Goal: Task Accomplishment & Management: Manage account settings

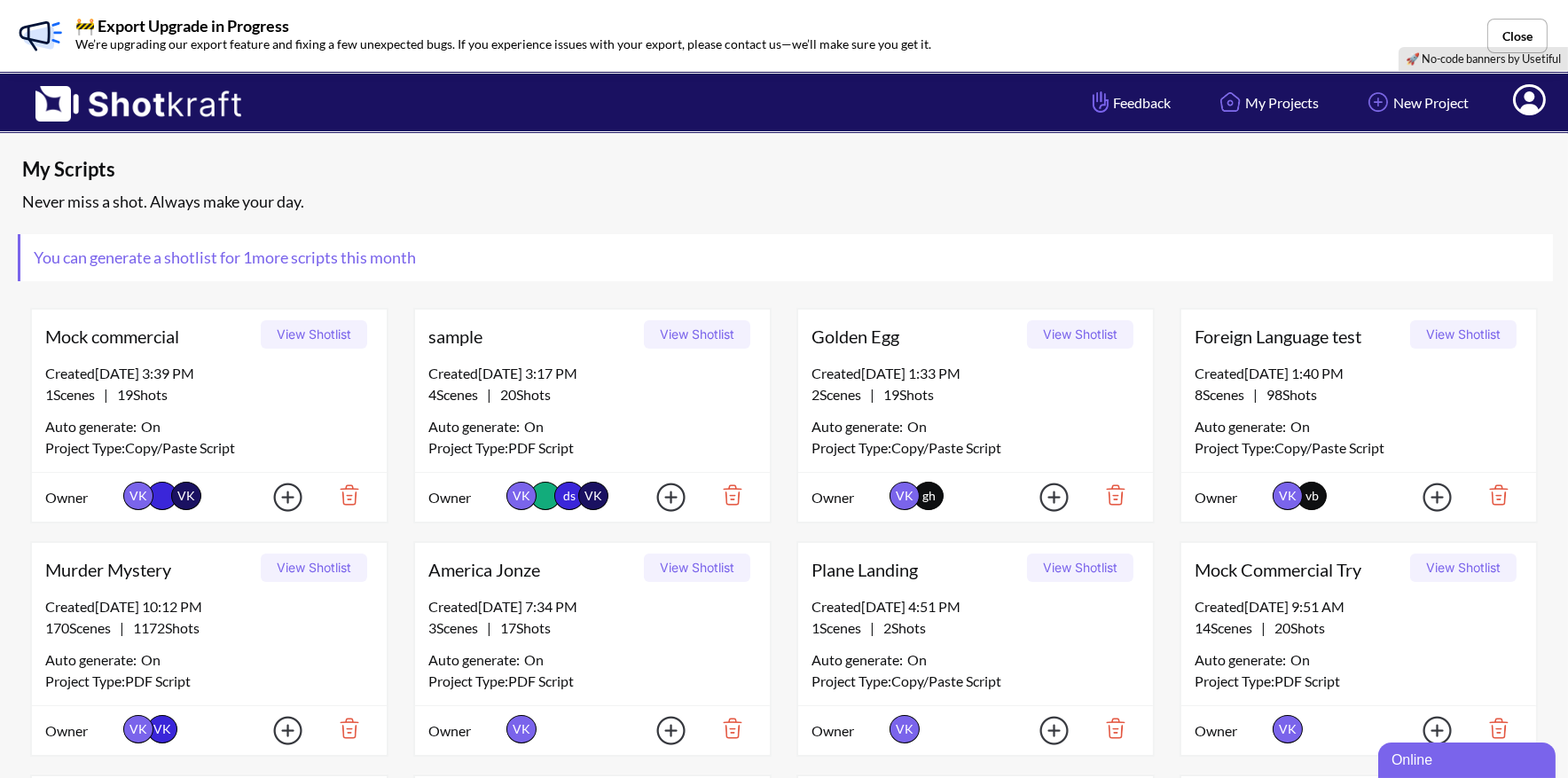
click at [1532, 106] on icon at bounding box center [1530, 102] width 19 height 21
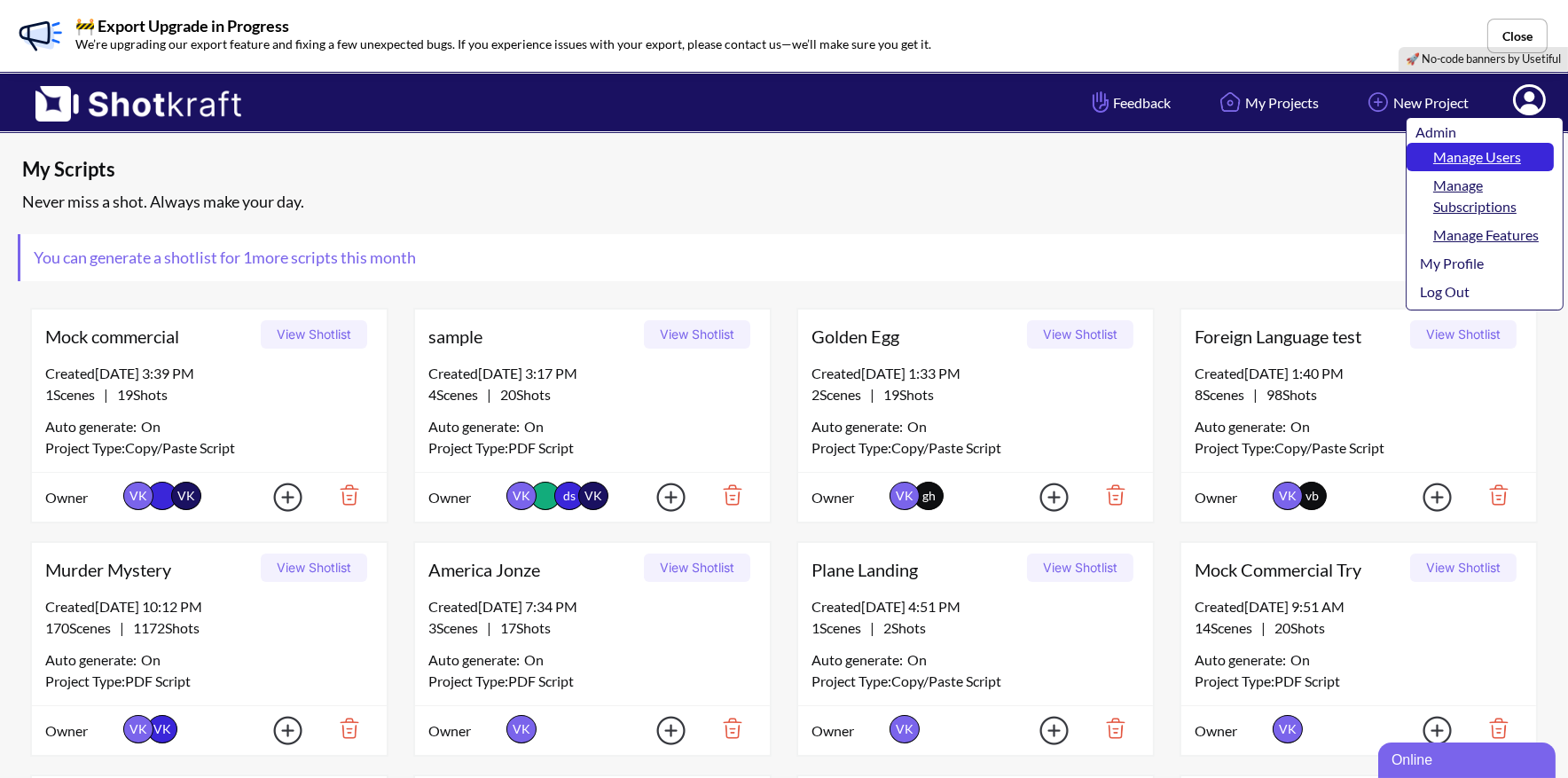
click at [1479, 159] on link "Manage Users" at bounding box center [1480, 157] width 147 height 28
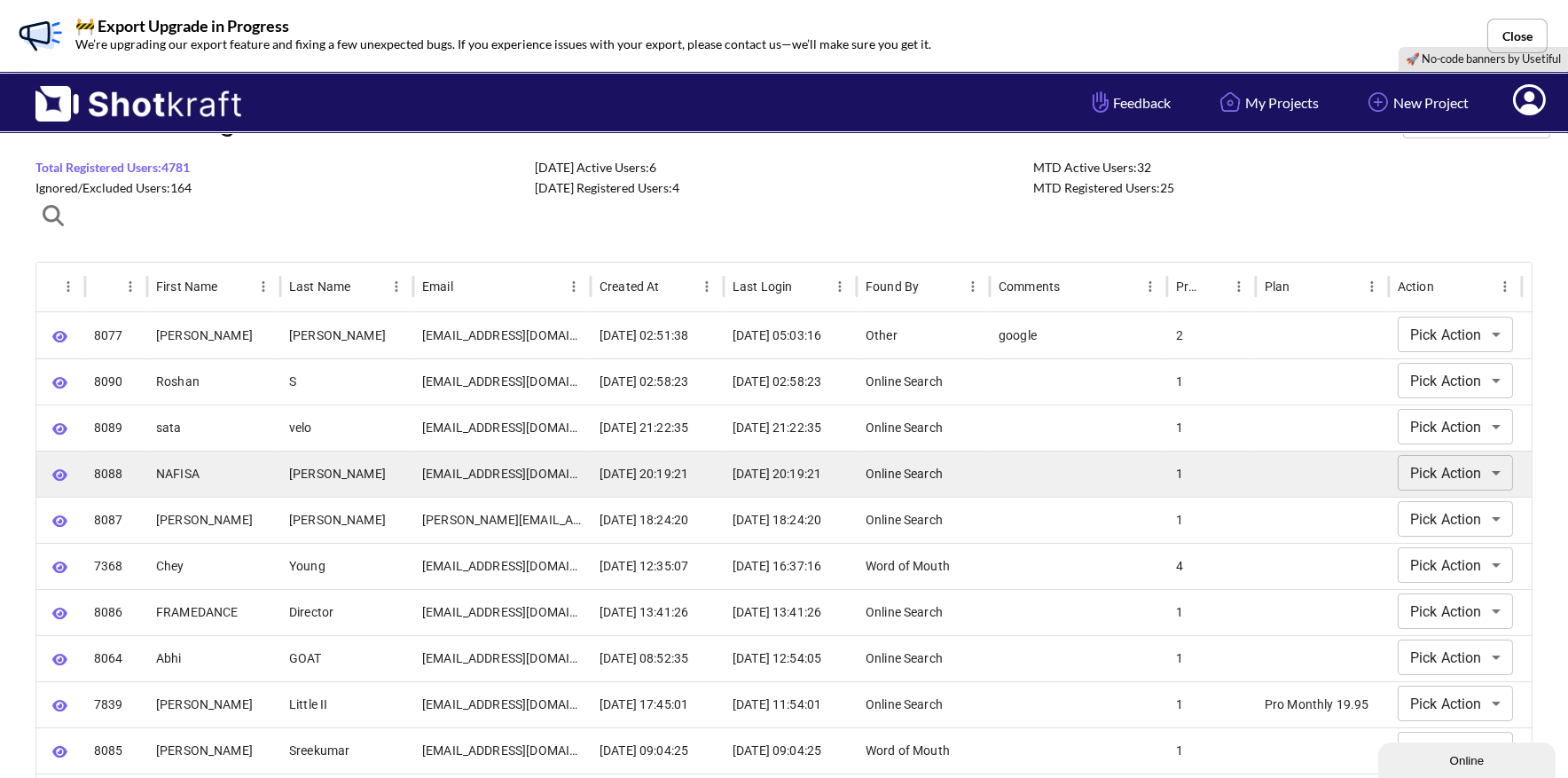
scroll to position [45, 0]
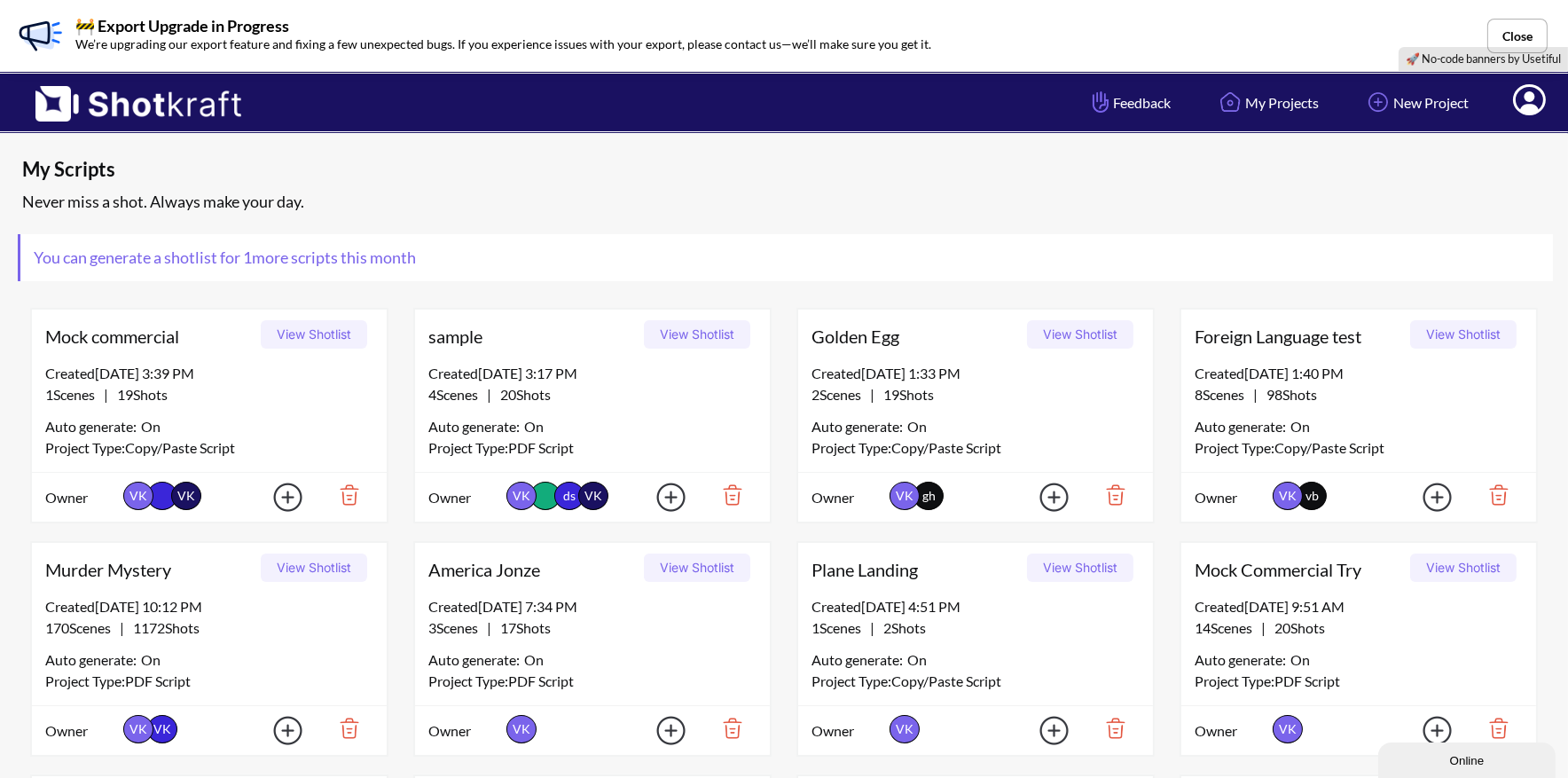
click at [1530, 96] on icon at bounding box center [1530, 102] width 19 height 21
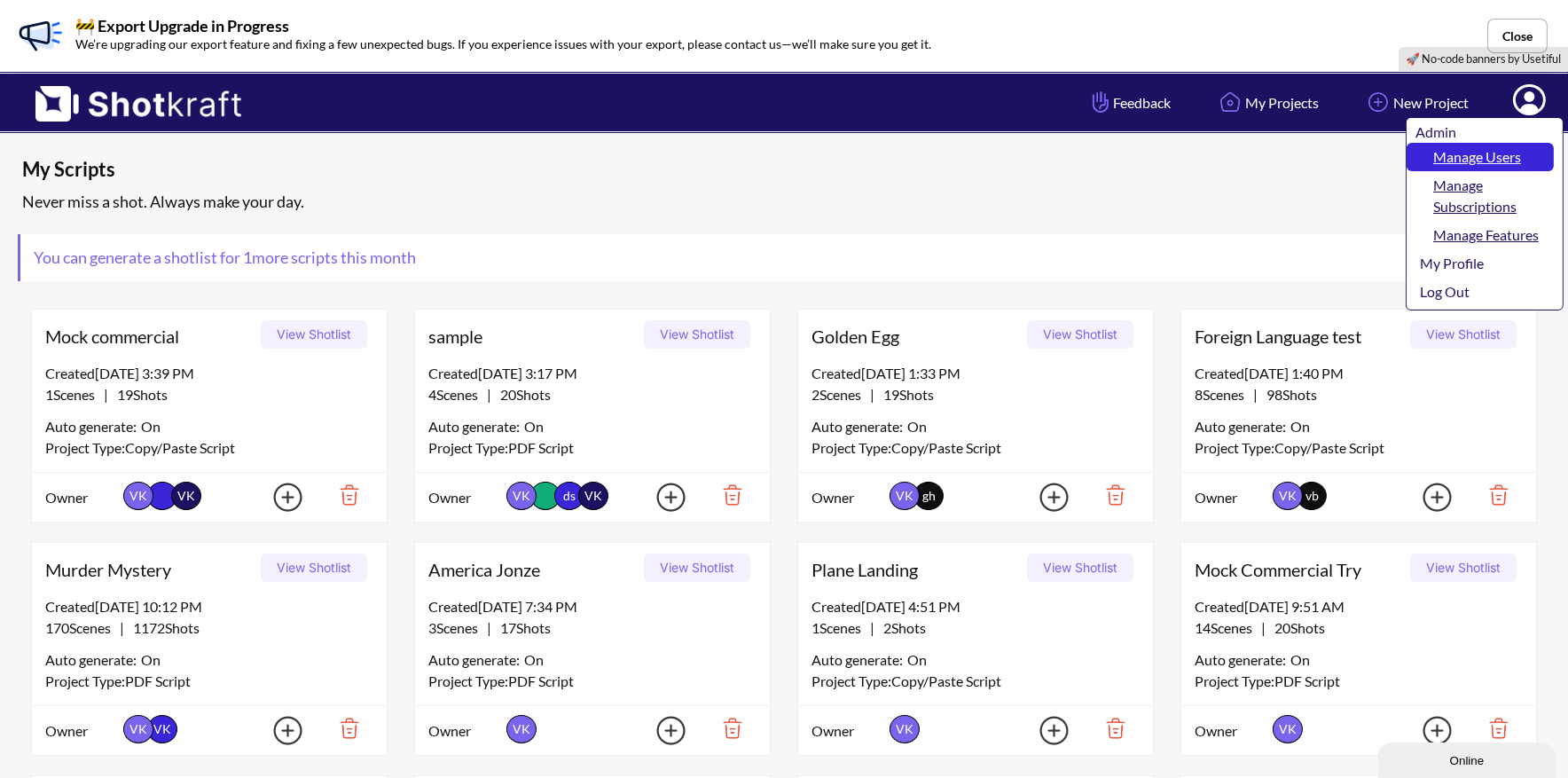
click at [1512, 146] on link "Manage Users" at bounding box center [1480, 157] width 147 height 28
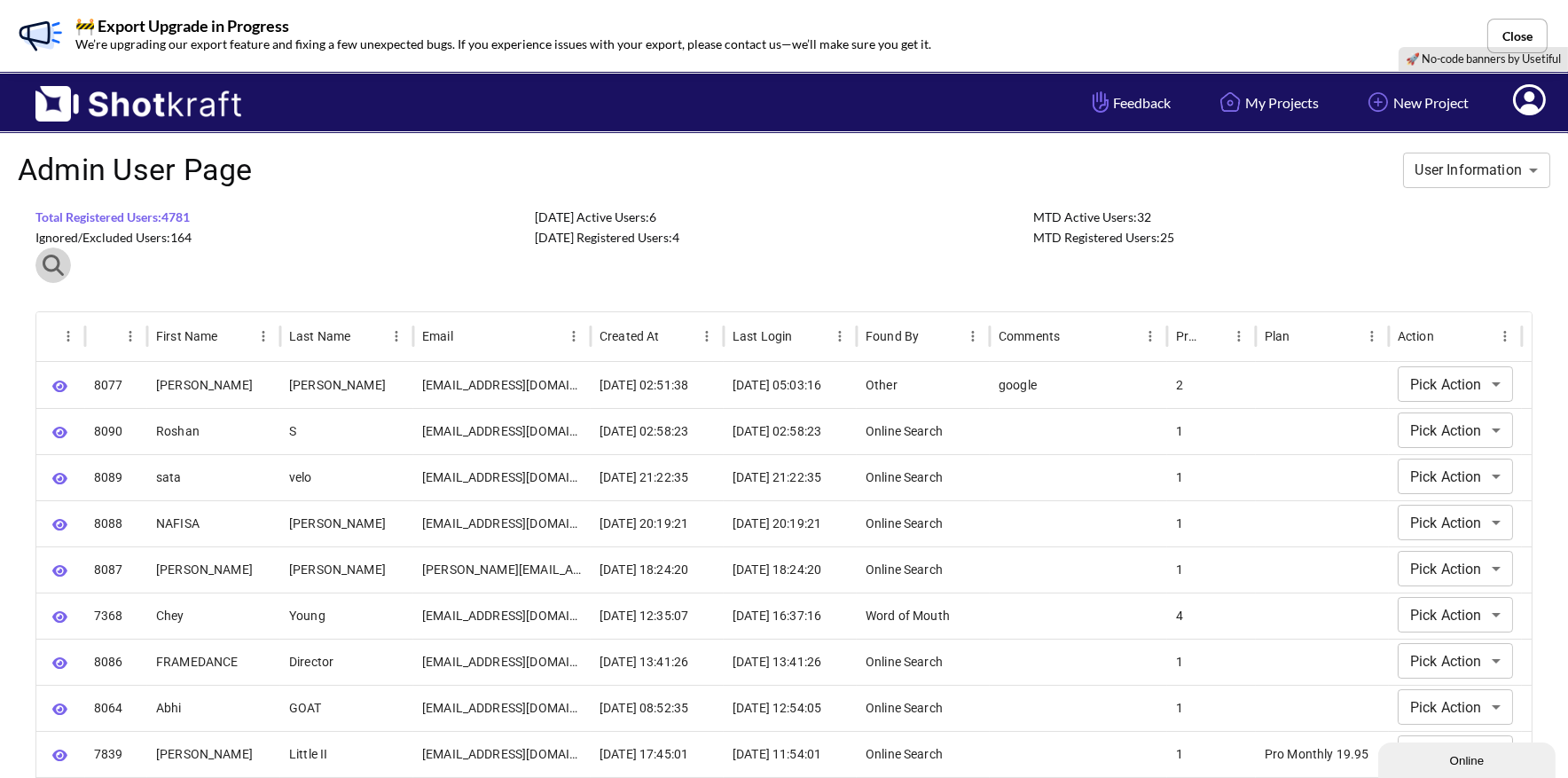
click at [64, 267] on button "button" at bounding box center [52, 264] width 35 height 35
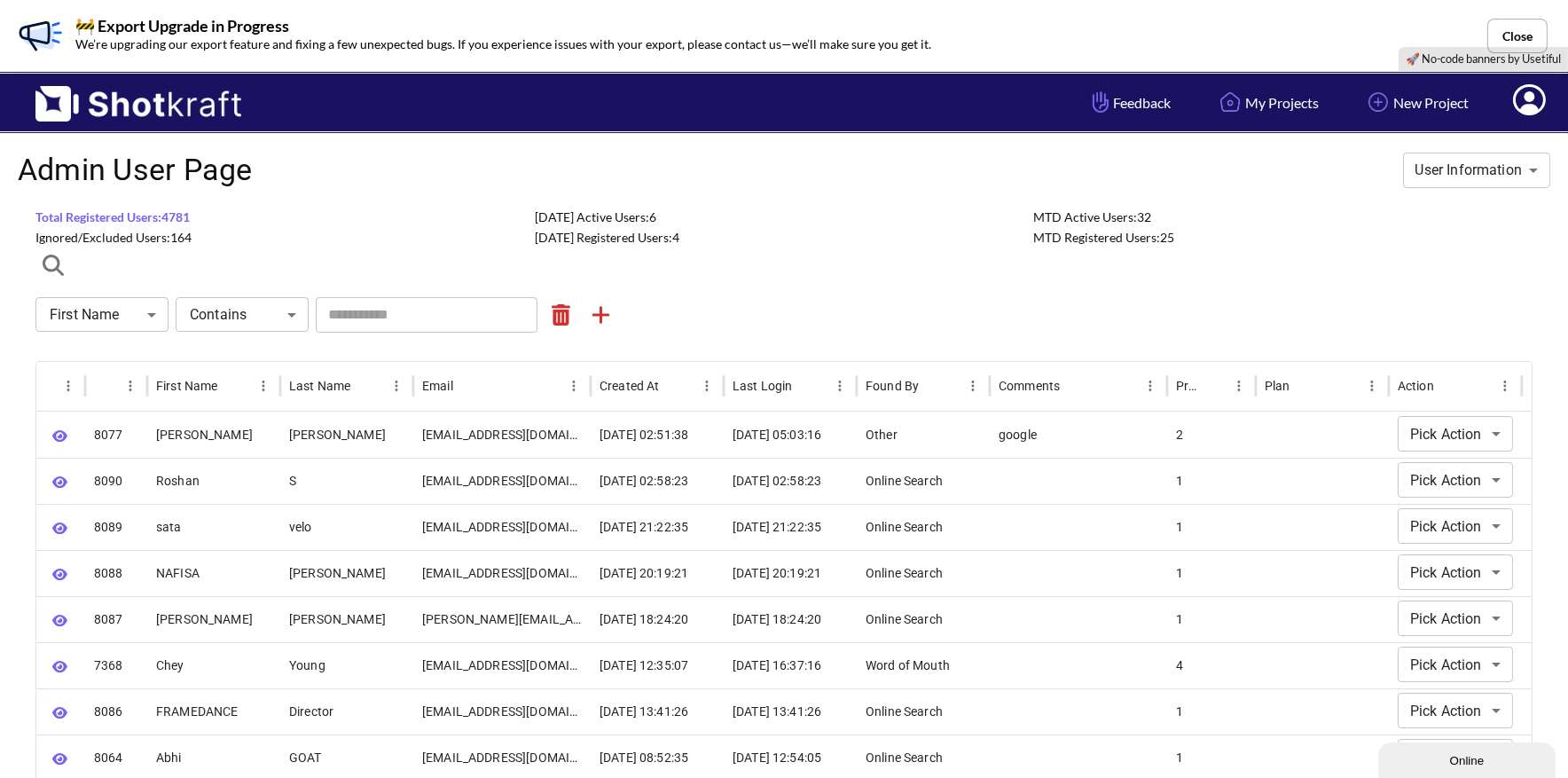
click at [416, 313] on input "text" at bounding box center [426, 314] width 221 height 35
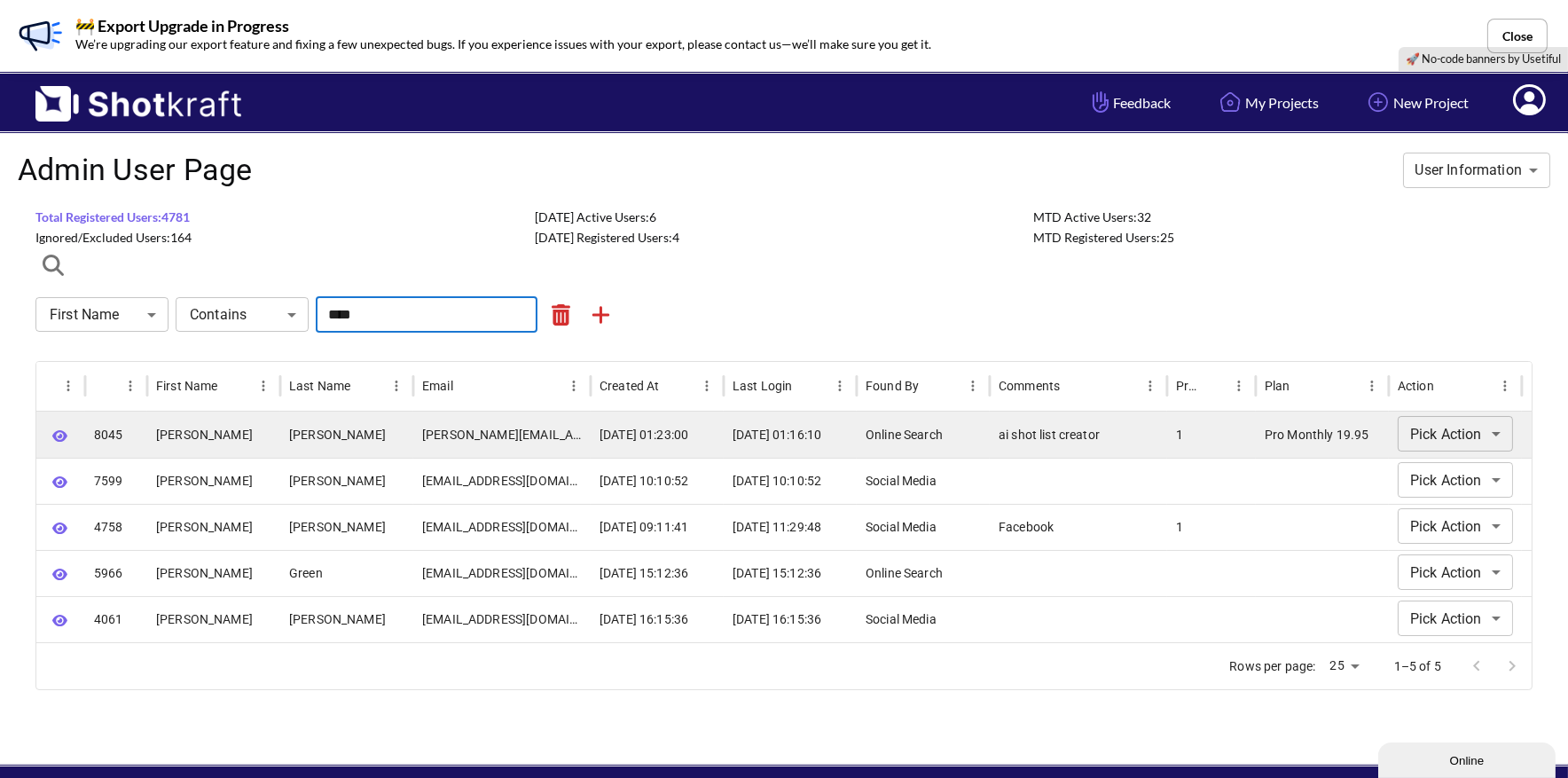
type input "****"
click at [53, 433] on icon "button" at bounding box center [60, 436] width 15 height 11
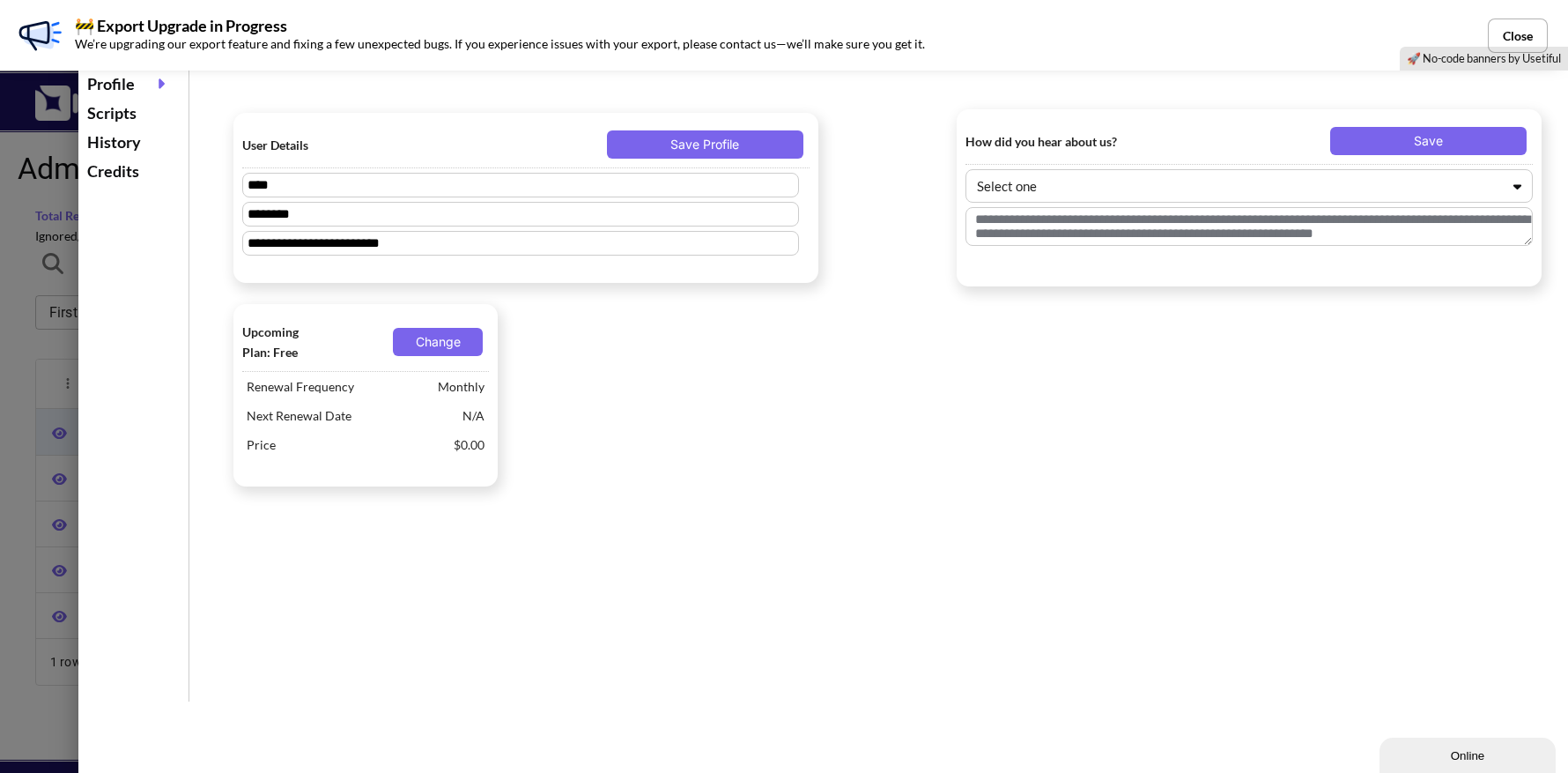
type textarea "**********"
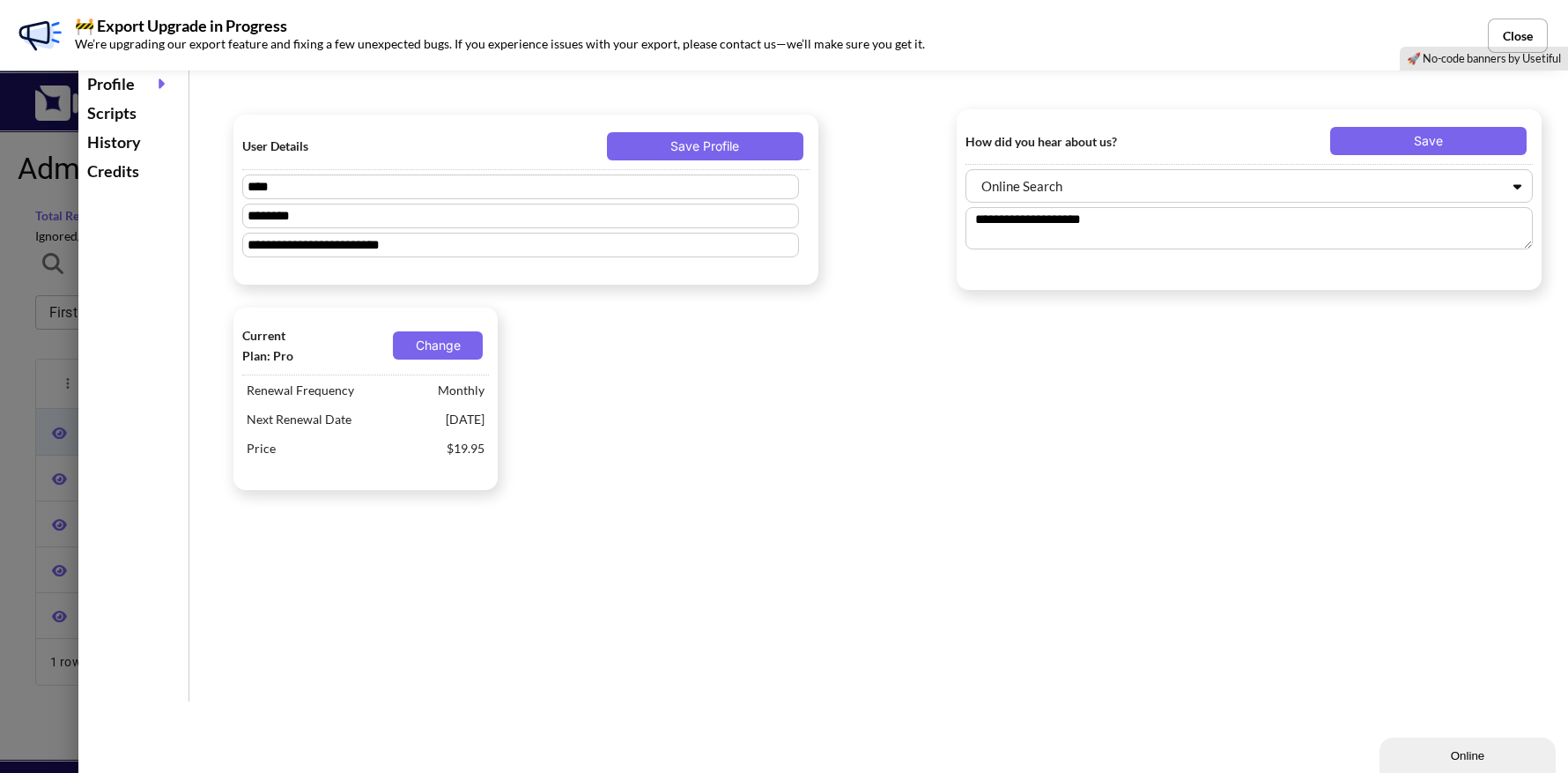
click at [113, 115] on div "Scripts" at bounding box center [133, 113] width 101 height 29
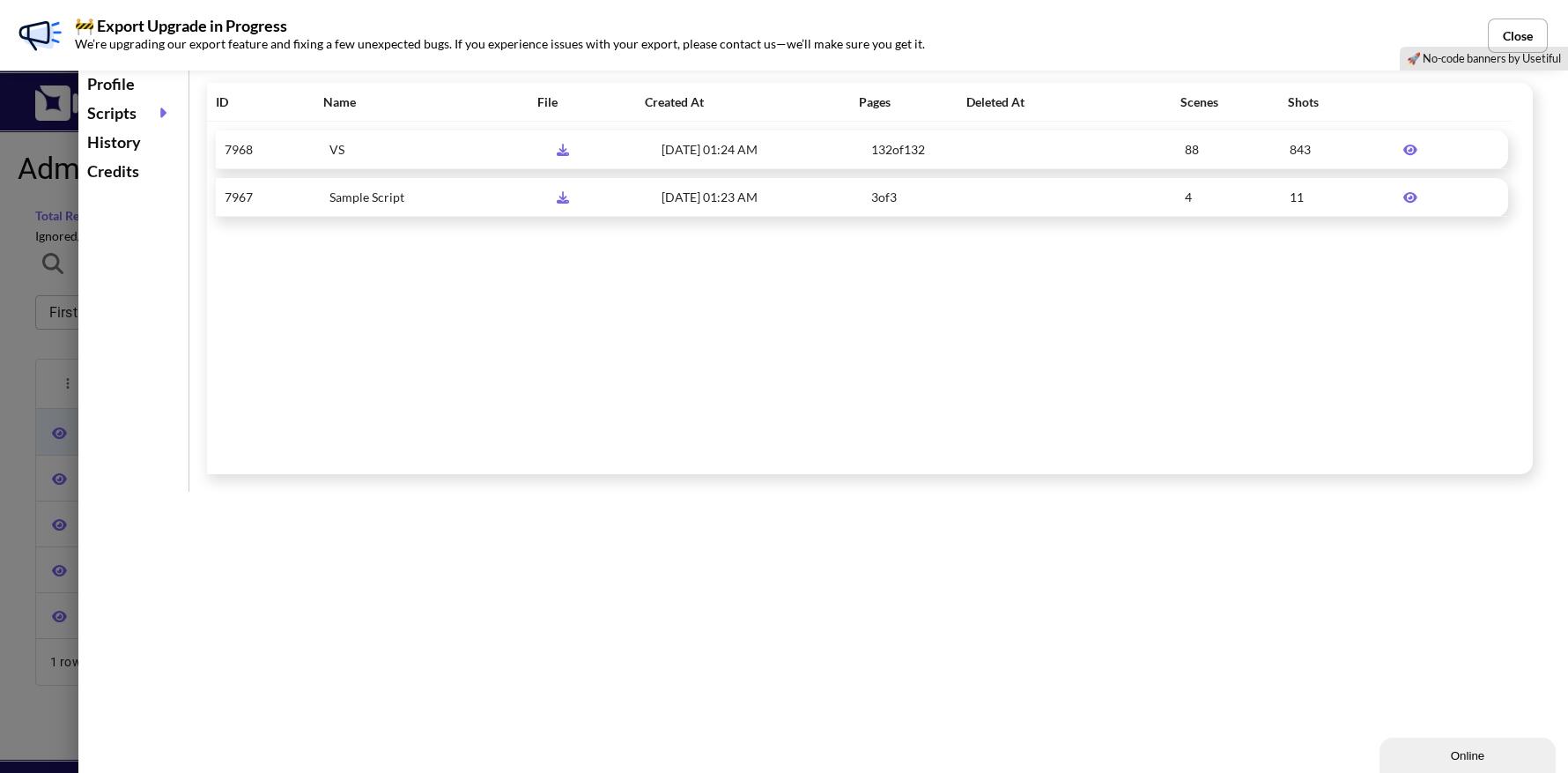
click at [1399, 145] on icon at bounding box center [1411, 149] width 32 height 12
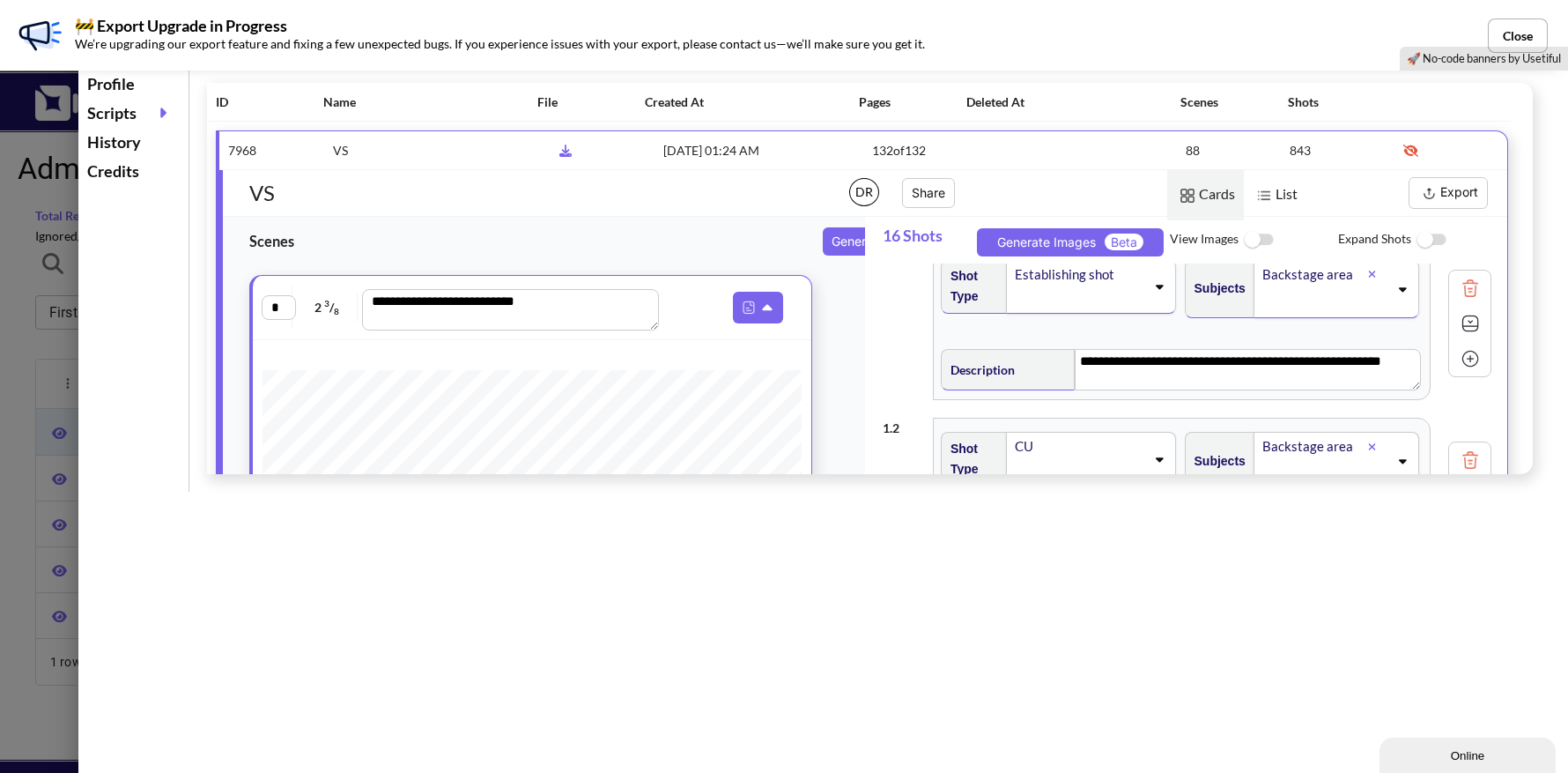
scroll to position [24, 0]
click at [1441, 194] on button "Export" at bounding box center [1448, 193] width 79 height 32
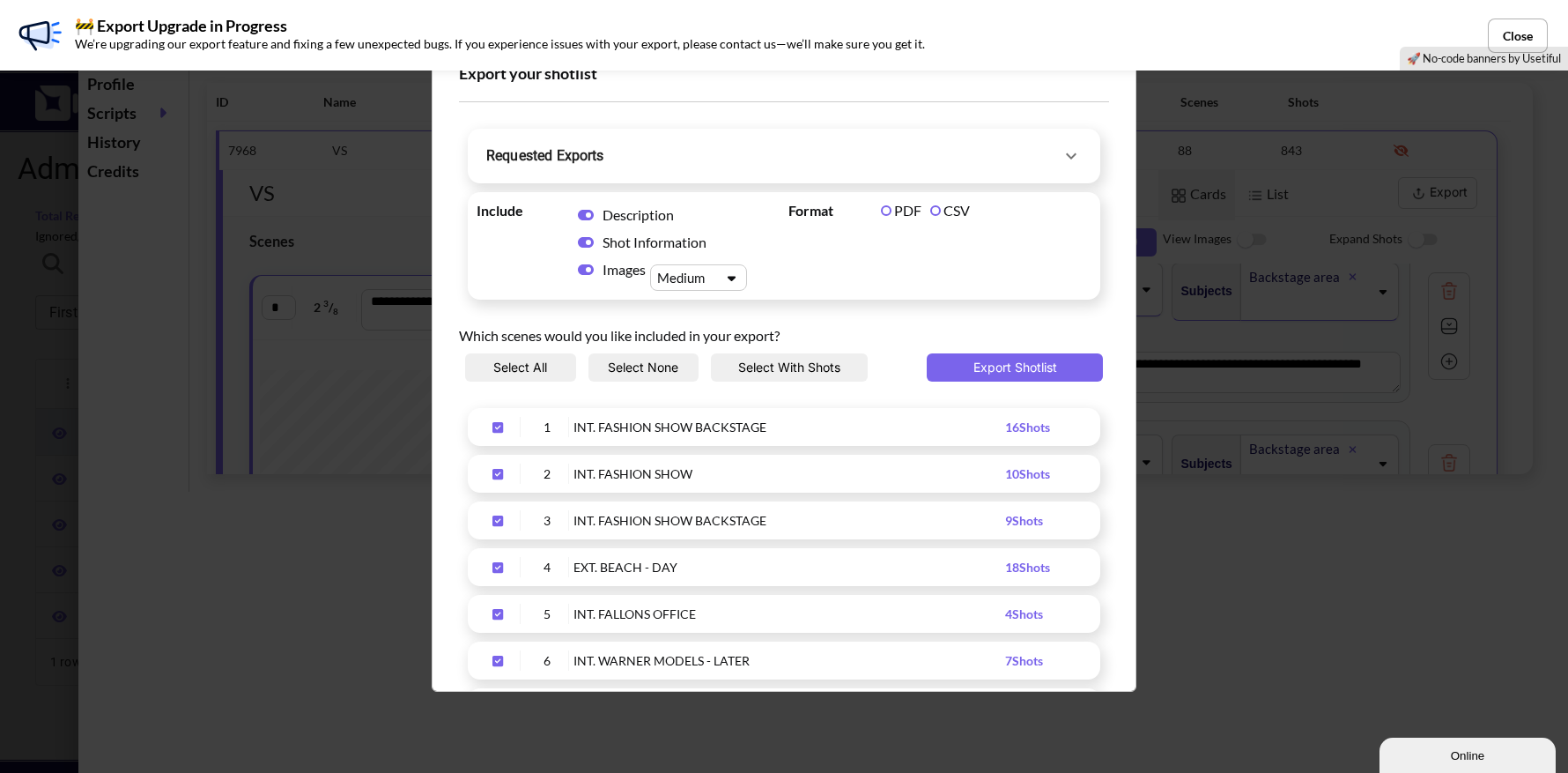
click at [1061, 148] on icon "Upload Script" at bounding box center [1071, 156] width 21 height 21
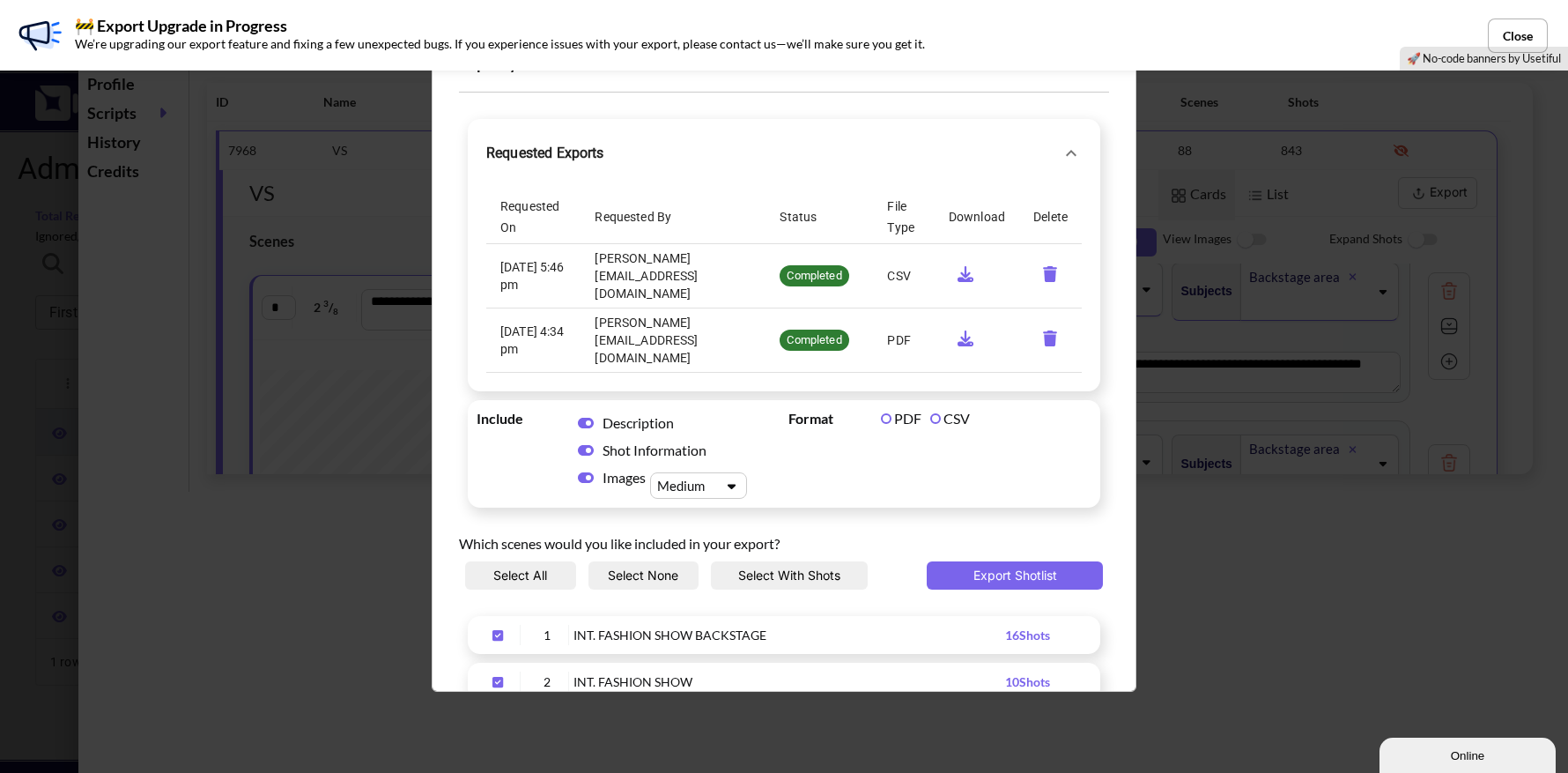
scroll to position [0, 0]
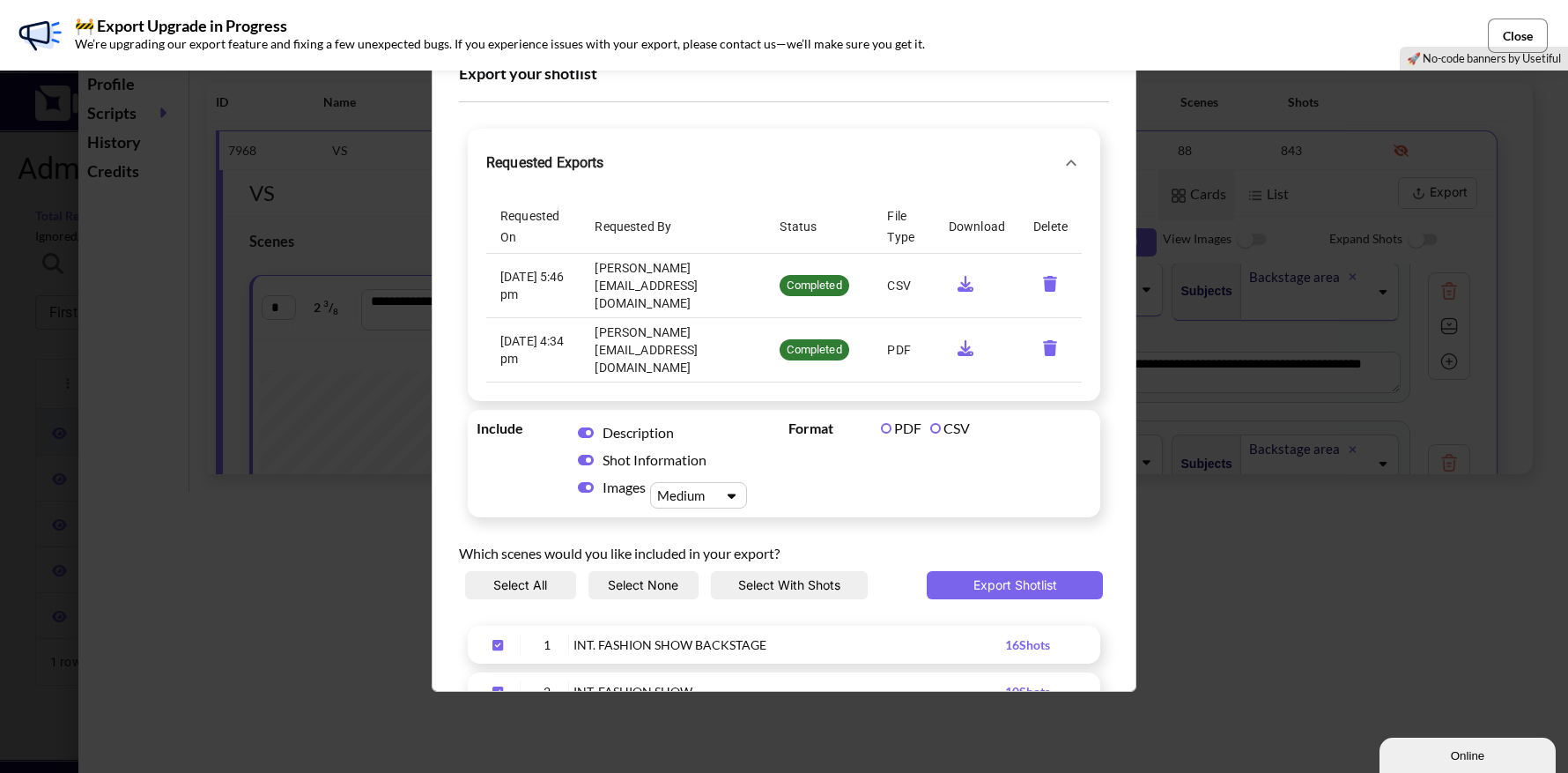
click at [1515, 29] on button "Close" at bounding box center [1517, 36] width 59 height 34
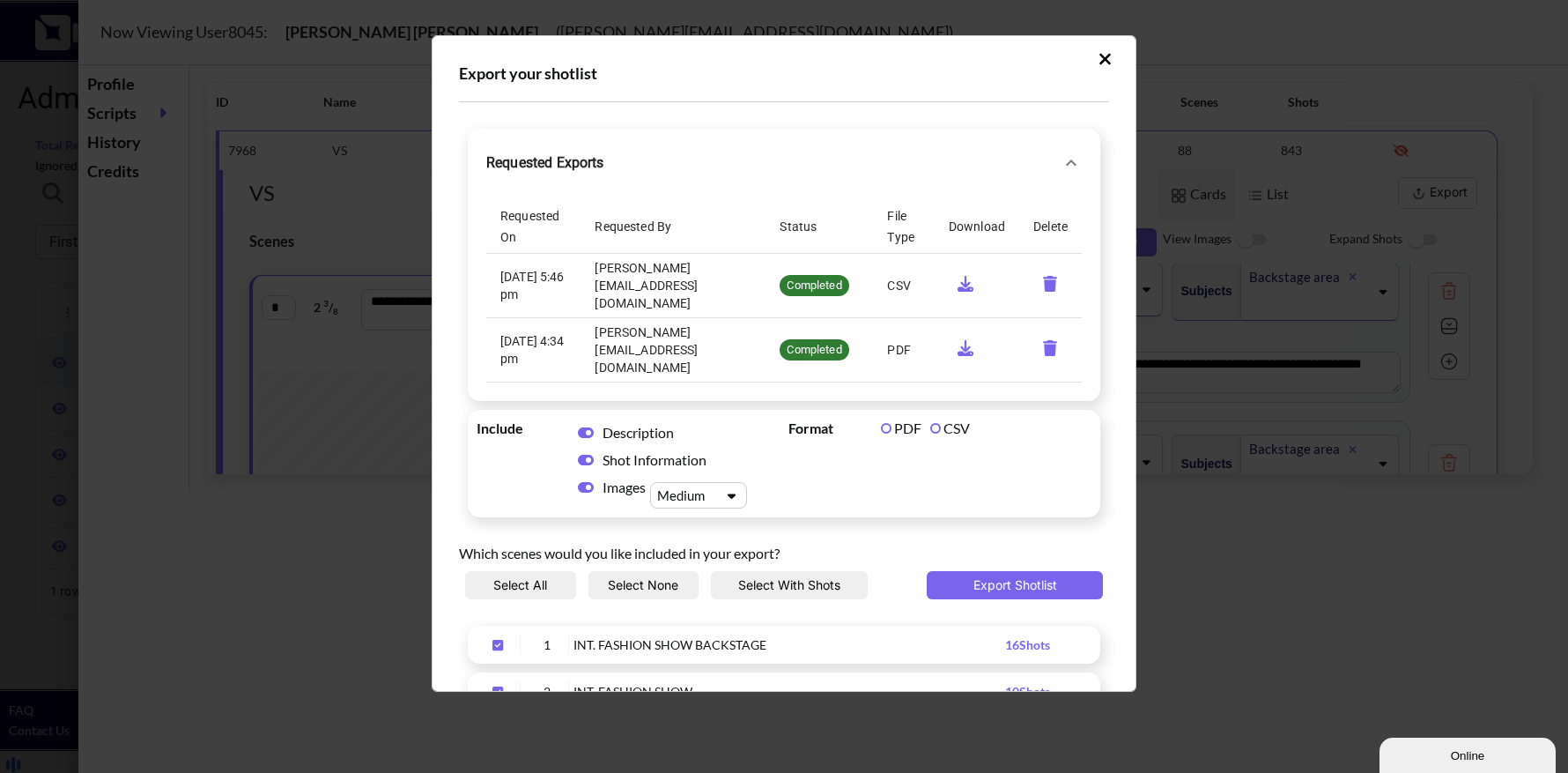
click at [1100, 59] on icon "Upload Script" at bounding box center [1105, 59] width 11 height 11
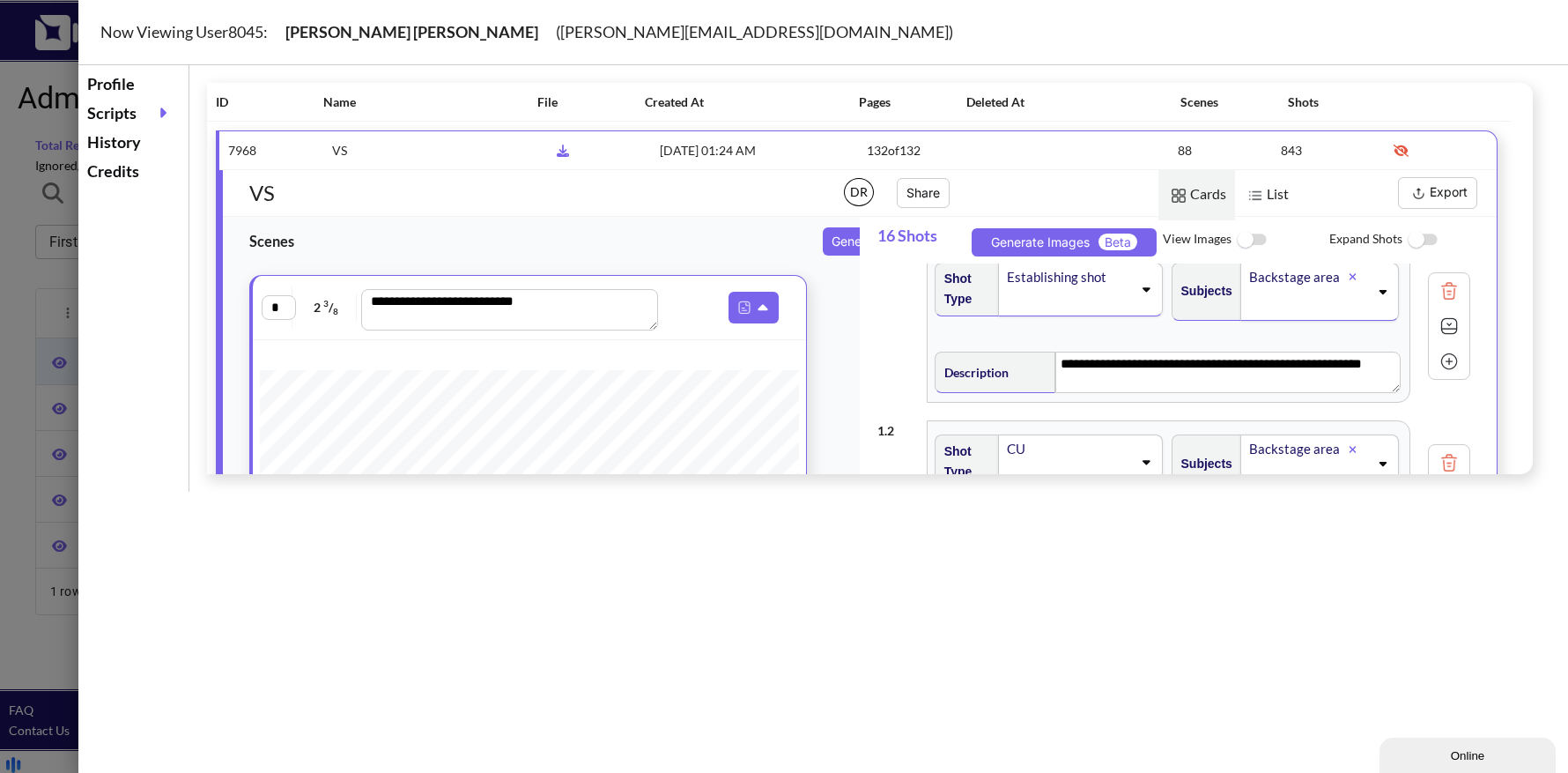
click at [123, 84] on div "Profile" at bounding box center [133, 84] width 101 height 29
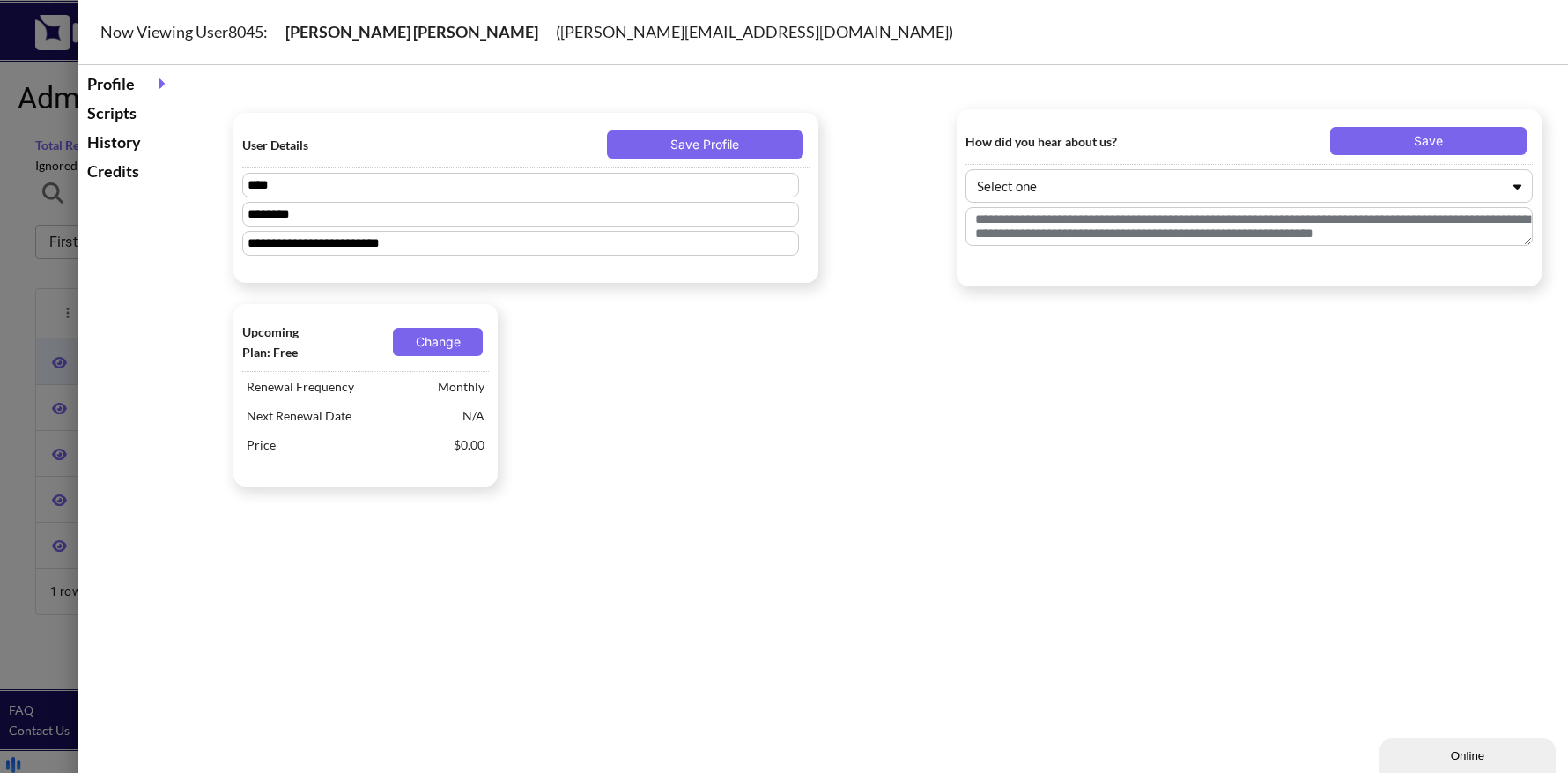
type textarea "**********"
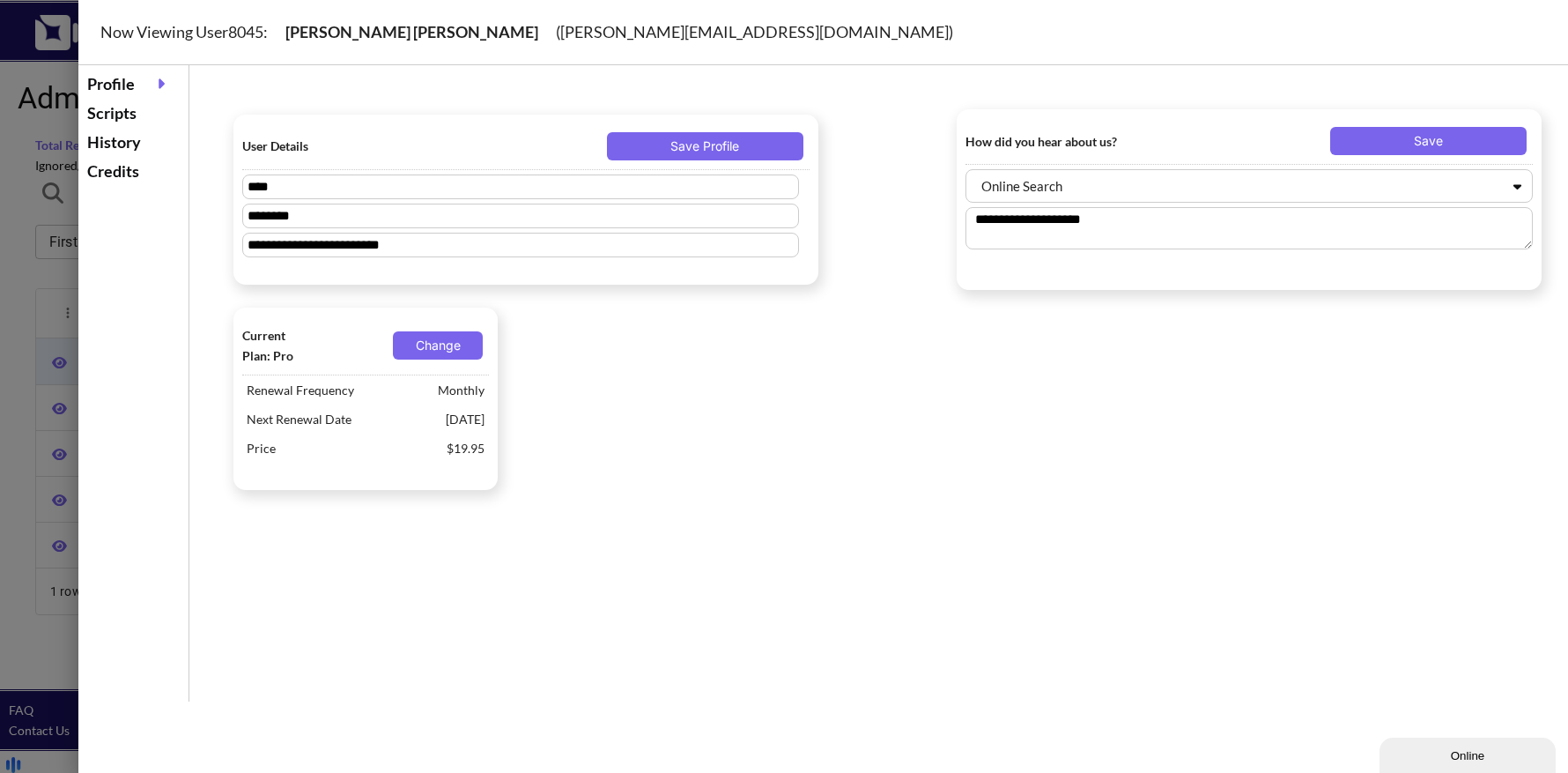
click at [126, 112] on div "Scripts" at bounding box center [133, 113] width 101 height 29
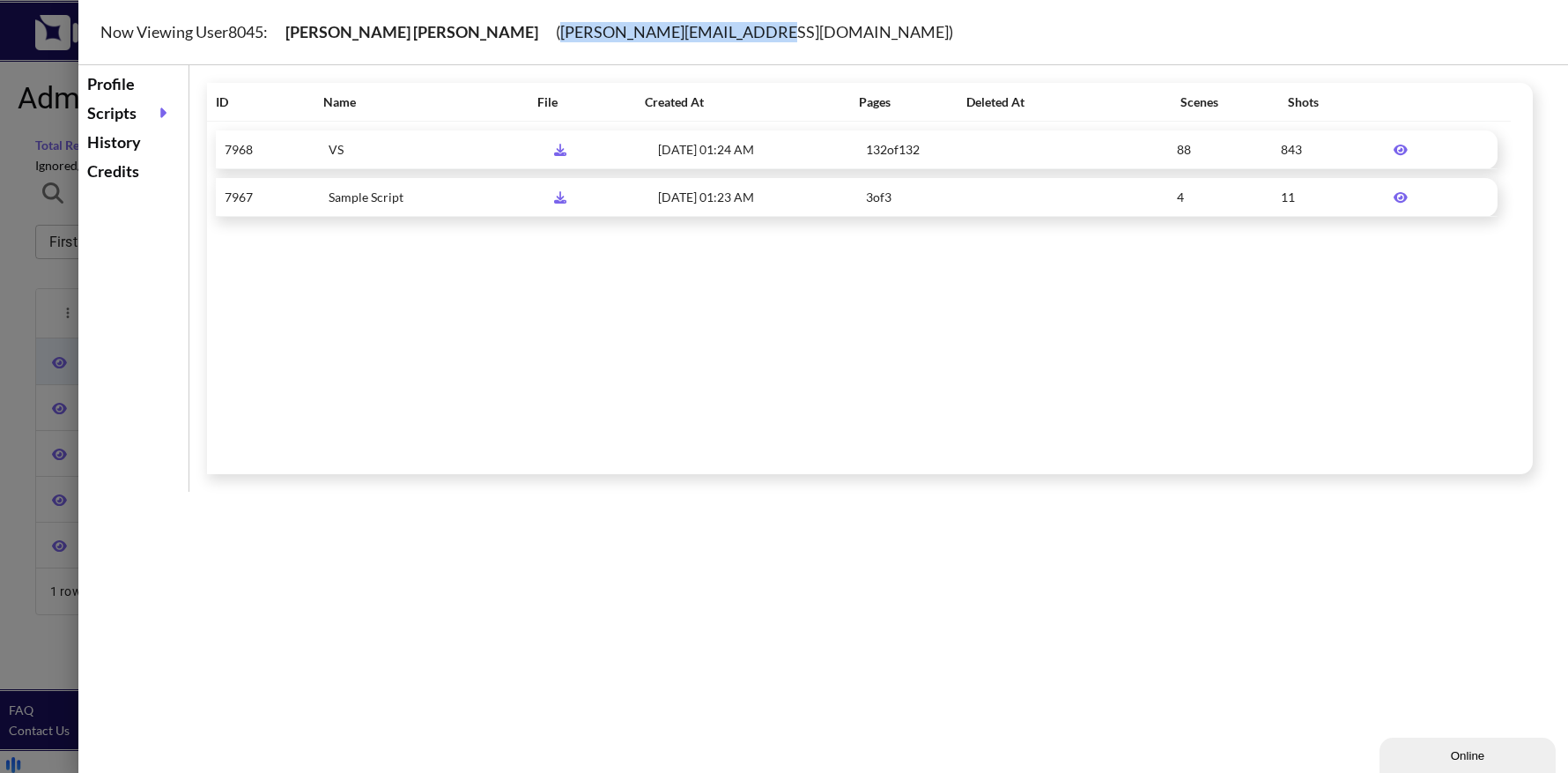
drag, startPoint x: 418, startPoint y: 31, endPoint x: 623, endPoint y: 32, distance: 205.0
click at [623, 32] on div "Now Viewing User 8045 : [PERSON_NAME] ( [PERSON_NAME][EMAIL_ADDRESS][DOMAIN_NAM…" at bounding box center [845, 32] width 1534 height 65
copy div "[PERSON_NAME][EMAIL_ADDRESS][DOMAIN_NAME]"
click at [18, 228] on div at bounding box center [784, 386] width 1568 height 773
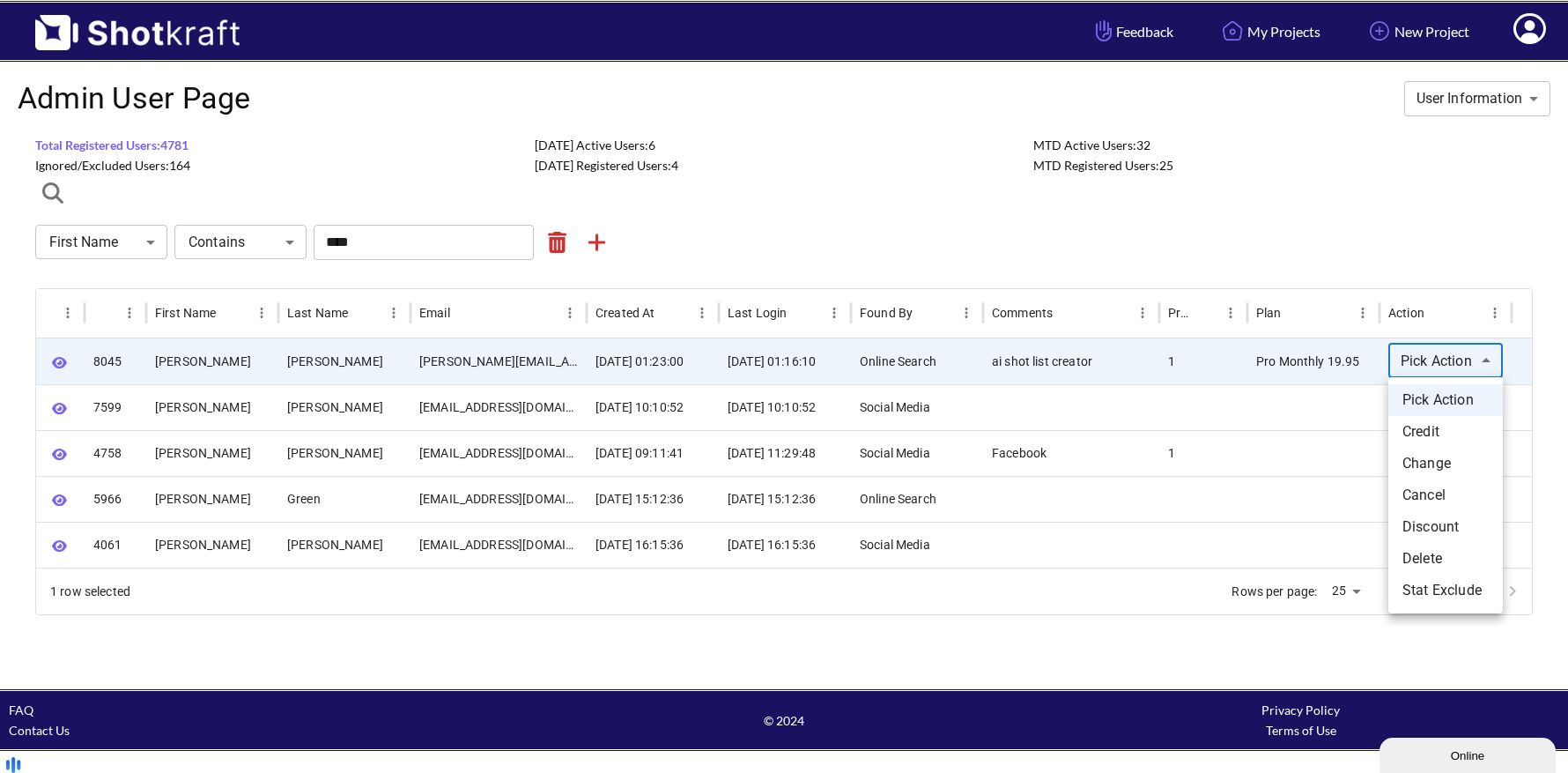
click at [1458, 356] on body "**********" at bounding box center [784, 392] width 1568 height 783
click at [1447, 492] on li "Cancel" at bounding box center [1445, 496] width 114 height 32
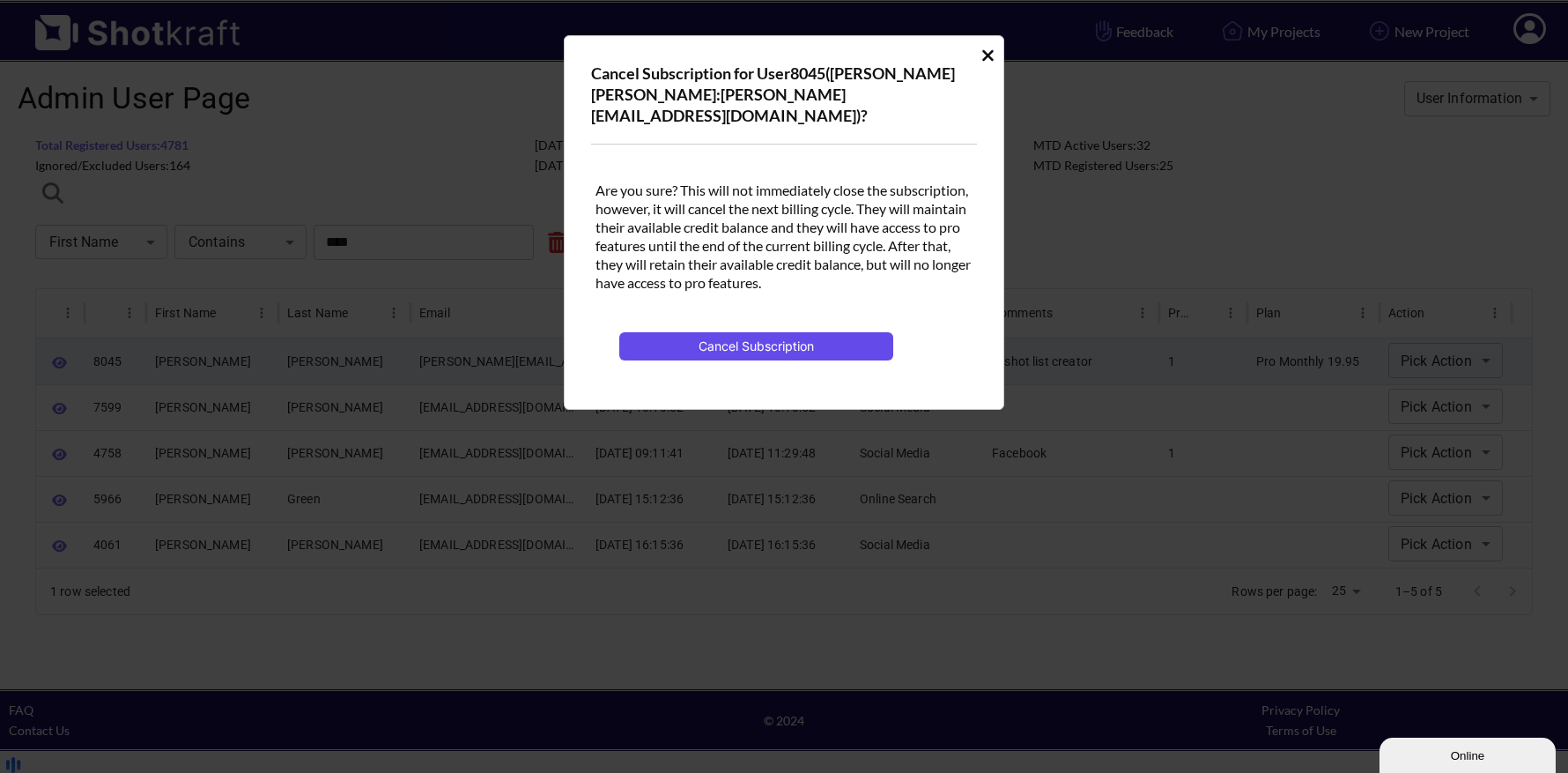
click at [808, 332] on button "Cancel Subscription" at bounding box center [756, 346] width 274 height 28
